Goal: Navigation & Orientation: Find specific page/section

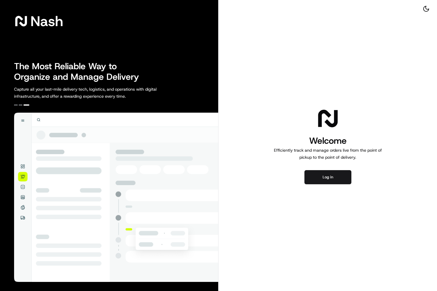
click at [113, 87] on p "Capture all your last-mile delivery tech, logistics, and operations with digita…" at bounding box center [98, 93] width 169 height 14
click at [325, 173] on button "Log in" at bounding box center [327, 177] width 47 height 14
